Goal: Check status: Check status

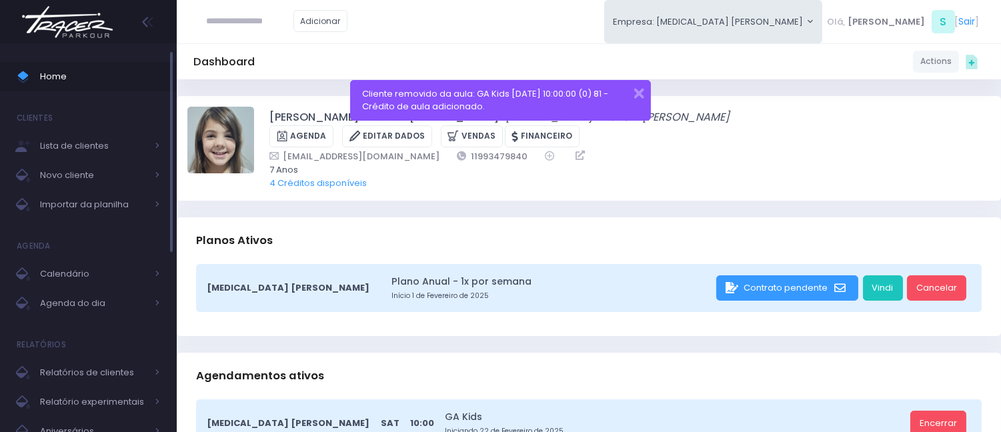
click at [95, 83] on span "Home" at bounding box center [100, 76] width 120 height 17
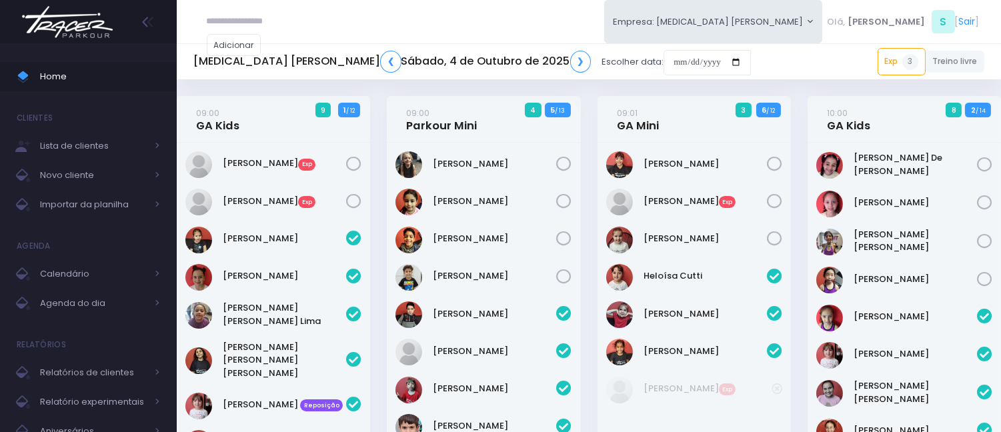
scroll to position [1661, 0]
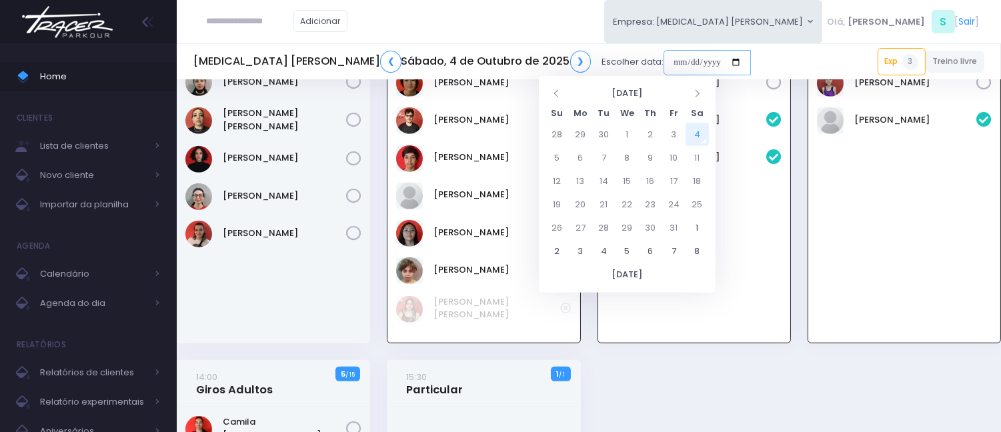
drag, startPoint x: 554, startPoint y: 69, endPoint x: 568, endPoint y: 131, distance: 64.2
click at [664, 69] on input "date" at bounding box center [707, 62] width 87 height 25
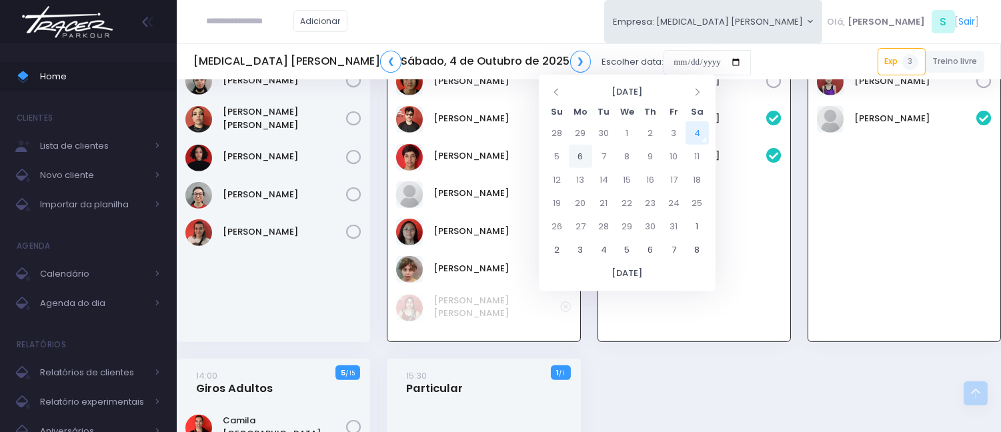
click at [578, 157] on td "6" at bounding box center [580, 156] width 23 height 23
type input "**********"
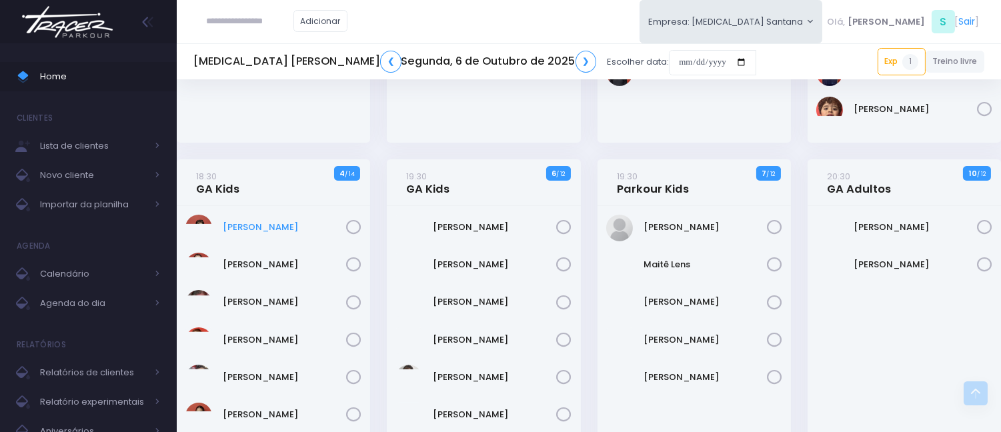
scroll to position [815, 0]
